Goal: Navigation & Orientation: Find specific page/section

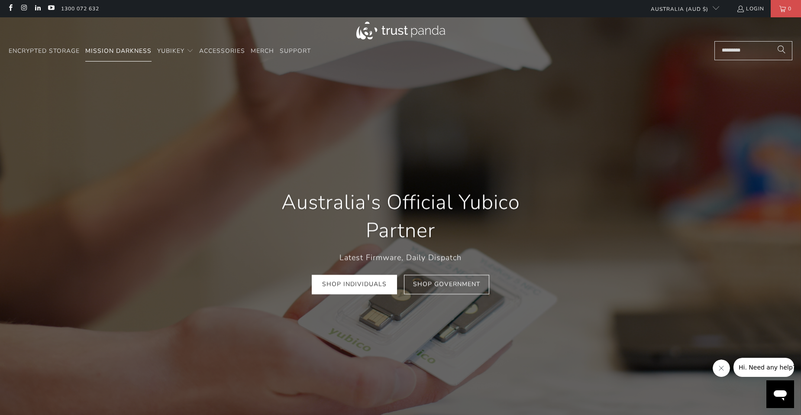
click at [124, 52] on span "Mission Darkness" at bounding box center [118, 51] width 66 height 8
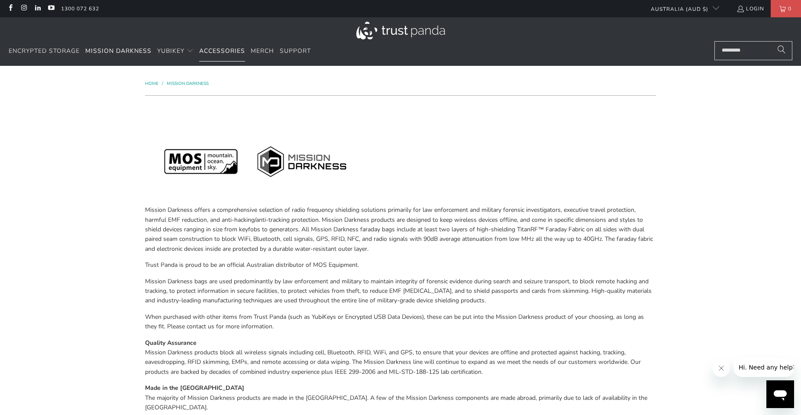
click at [222, 50] on span "Accessories" at bounding box center [222, 51] width 46 height 8
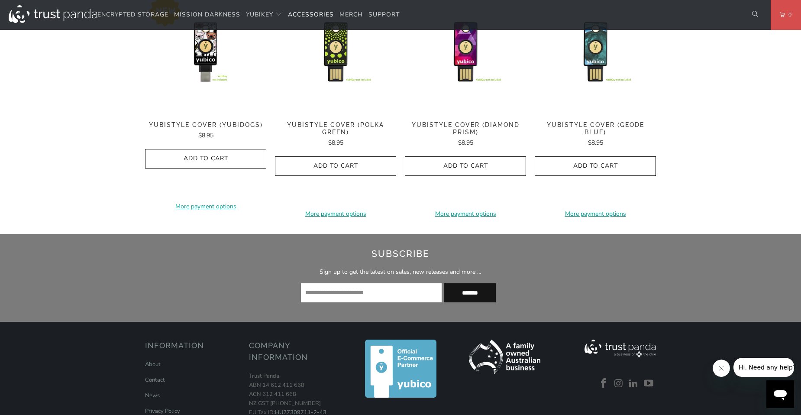
scroll to position [519, 0]
